Goal: Navigation & Orientation: Find specific page/section

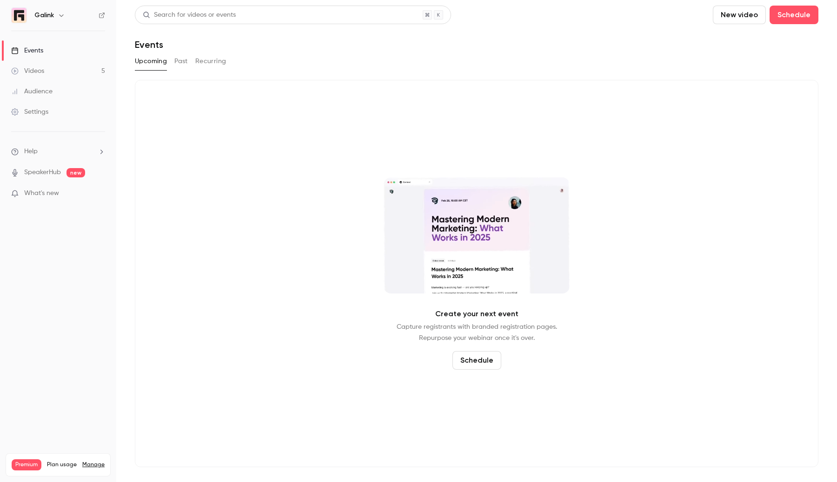
click at [53, 78] on link "Videos 5" at bounding box center [58, 71] width 116 height 20
